Goal: Check status: Check status

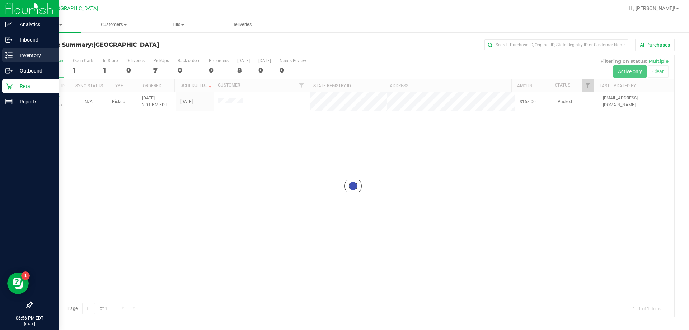
click at [14, 53] on p "Inventory" at bounding box center [34, 55] width 43 height 9
click at [19, 53] on p "Inventory" at bounding box center [34, 55] width 43 height 9
click at [11, 58] on line at bounding box center [10, 58] width 4 height 0
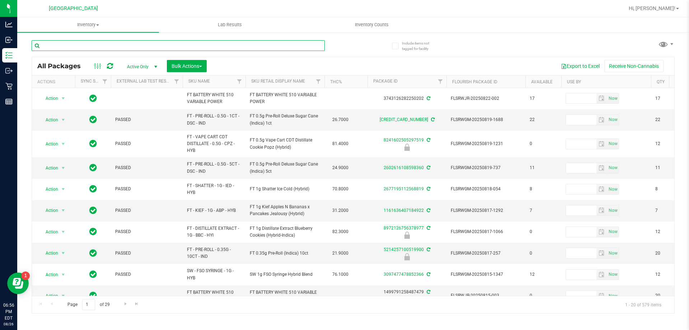
click at [74, 44] on input "text" at bounding box center [178, 45] width 293 height 11
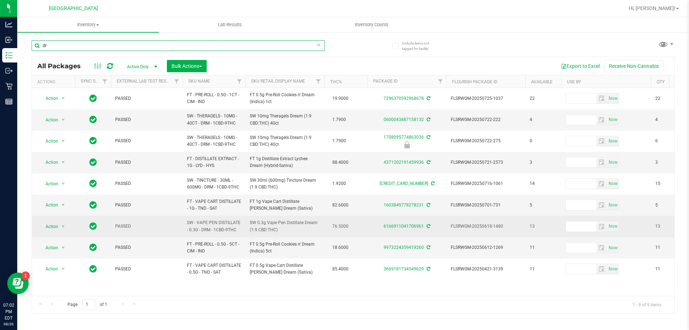
type input "d"
type input "sbc"
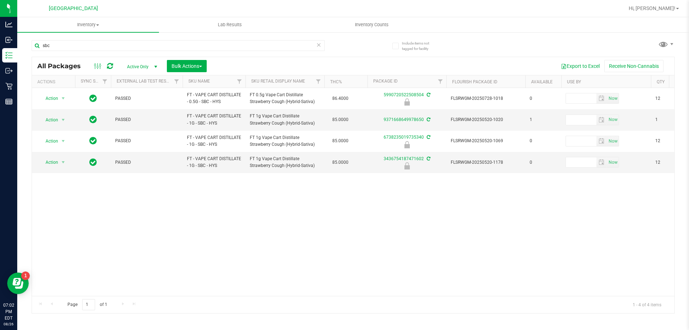
click at [347, 208] on div "Action Action Edit attributes Global inventory Locate package Package audit log…" at bounding box center [353, 192] width 642 height 208
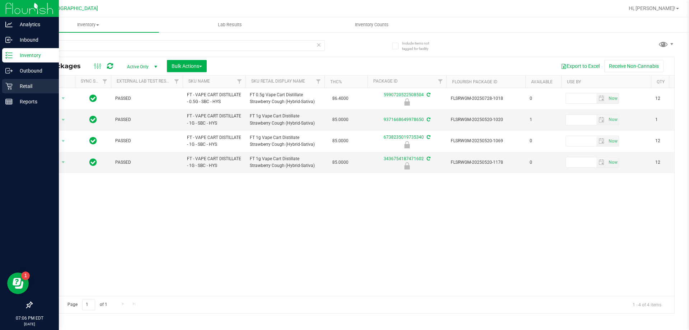
click at [15, 85] on p "Retail" at bounding box center [34, 86] width 43 height 9
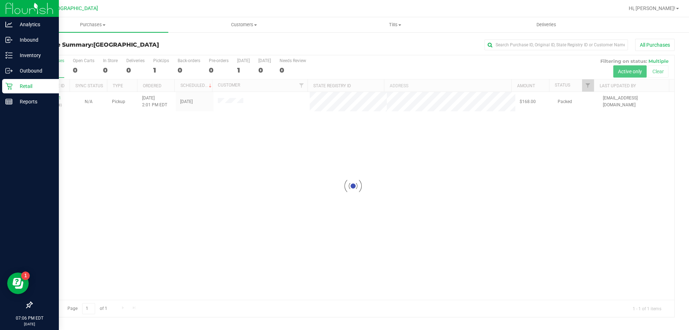
drag, startPoint x: 386, startPoint y: 223, endPoint x: 202, endPoint y: 166, distance: 193.2
click at [384, 220] on div at bounding box center [353, 185] width 642 height 261
click at [143, 152] on div at bounding box center [353, 185] width 642 height 261
click at [263, 170] on div at bounding box center [353, 185] width 642 height 261
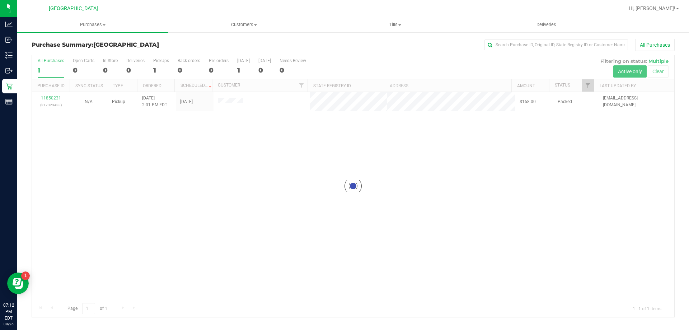
drag, startPoint x: 401, startPoint y: 179, endPoint x: 355, endPoint y: 187, distance: 46.5
click at [401, 179] on div at bounding box center [353, 185] width 642 height 261
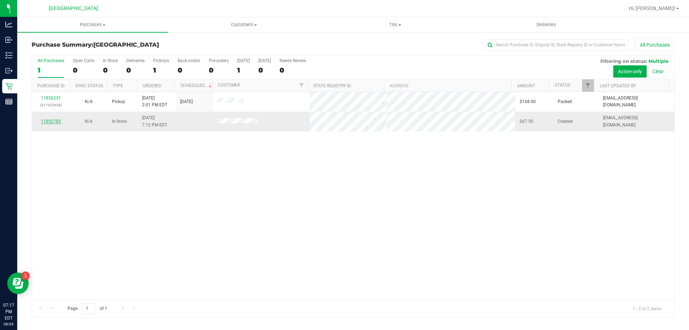
click at [55, 122] on link "11852783" at bounding box center [51, 121] width 20 height 5
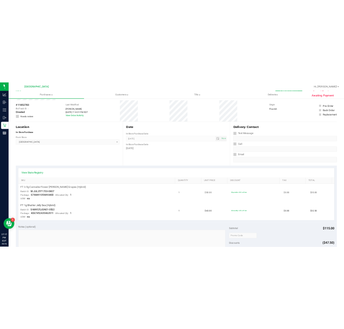
scroll to position [179, 0]
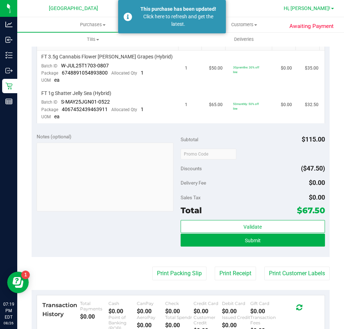
click at [330, 7] on span "Hi, [PERSON_NAME]!" at bounding box center [306, 8] width 47 height 6
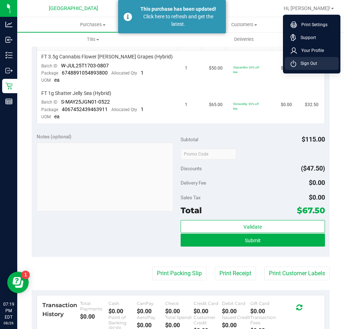
click at [314, 64] on span "Sign Out" at bounding box center [306, 63] width 21 height 7
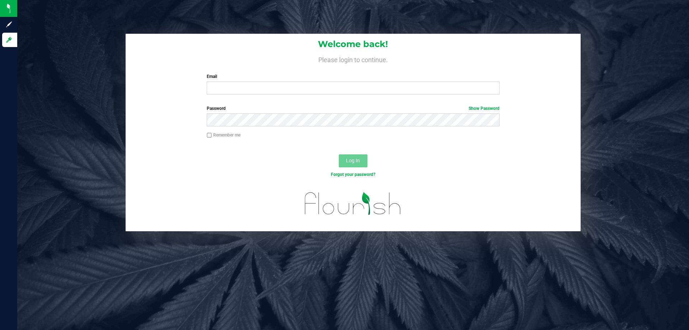
click at [228, 77] on label "Email" at bounding box center [353, 76] width 292 height 6
click at [228, 81] on input "Email" at bounding box center [353, 87] width 292 height 13
type input "[EMAIL_ADDRESS][DOMAIN_NAME]"
click at [339, 154] on button "Log In" at bounding box center [353, 160] width 29 height 13
